Goal: Navigation & Orientation: Understand site structure

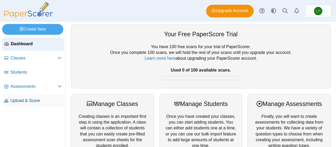
click at [22, 100] on span "Upload & Score" at bounding box center [36, 101] width 51 height 6
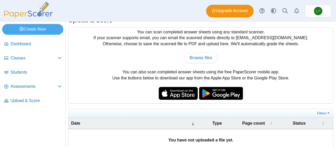
scroll to position [33, 0]
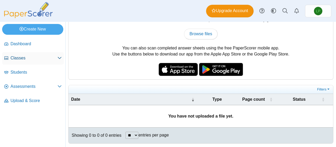
click at [26, 58] on span "Classes" at bounding box center [34, 58] width 47 height 6
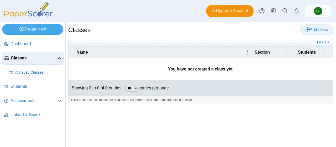
click at [321, 31] on span "Add class" at bounding box center [317, 29] width 22 height 4
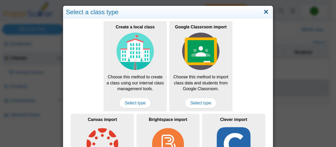
drag, startPoint x: 239, startPoint y: 64, endPoint x: 267, endPoint y: 11, distance: 59.7
click at [267, 11] on link "Close" at bounding box center [266, 12] width 8 height 9
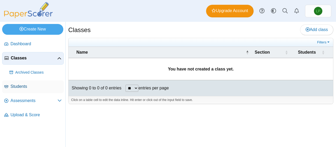
click at [22, 88] on span "Students" at bounding box center [36, 87] width 51 height 6
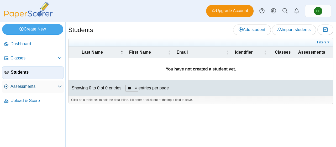
click at [35, 85] on span "Assessments" at bounding box center [34, 87] width 47 height 6
